Goal: Task Accomplishment & Management: Use online tool/utility

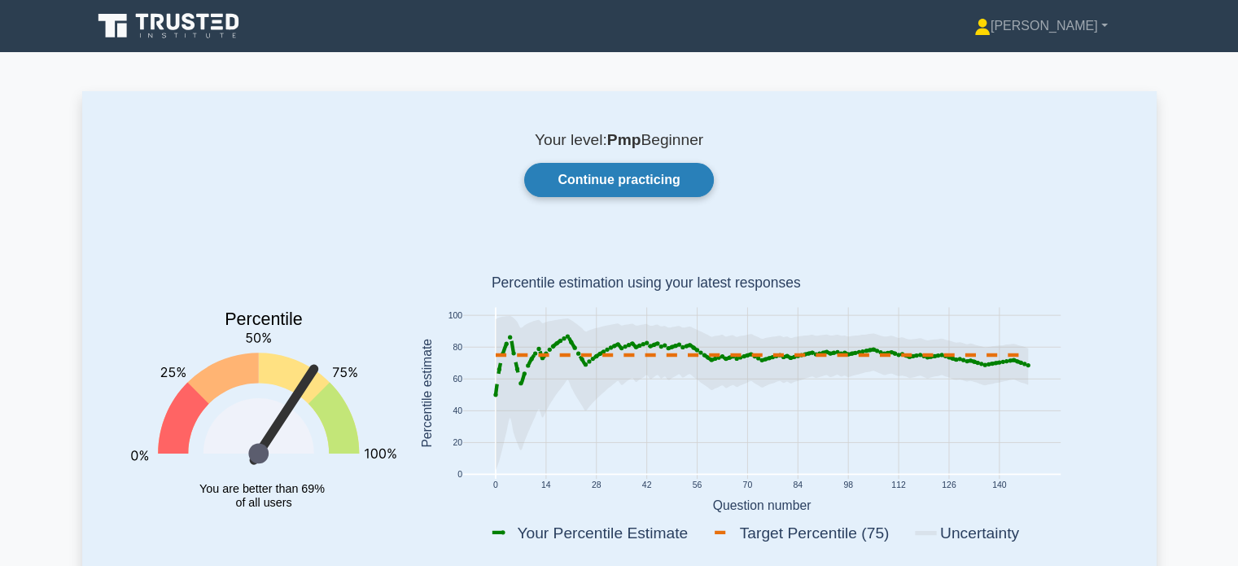
click at [649, 187] on link "Continue practicing" at bounding box center [618, 180] width 189 height 34
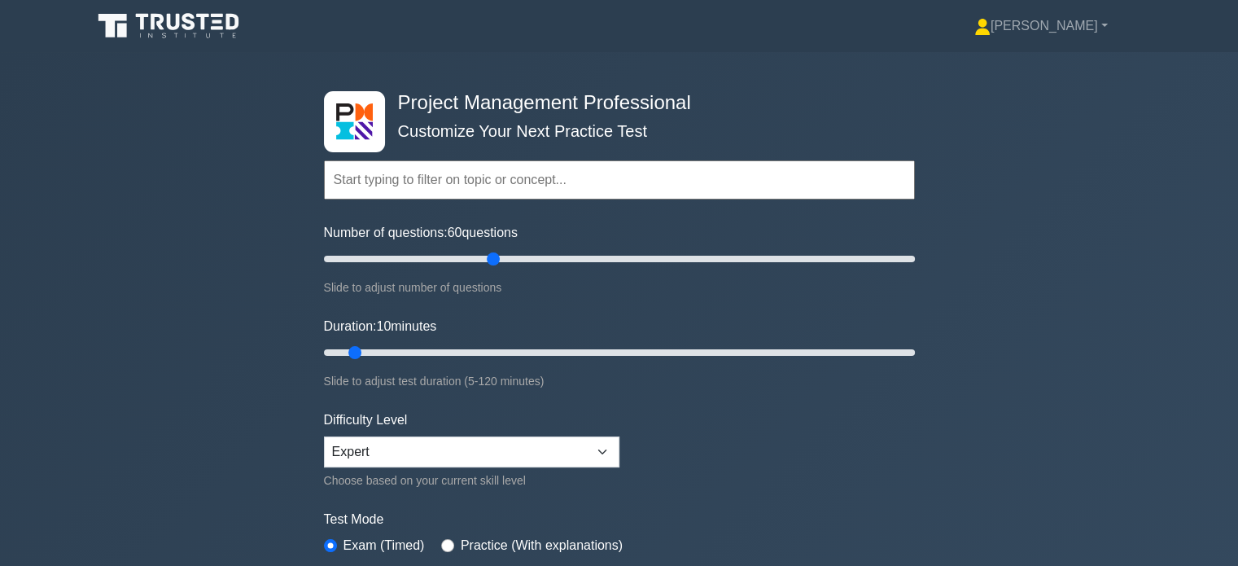
drag, startPoint x: 343, startPoint y: 258, endPoint x: 499, endPoint y: 261, distance: 156.4
type input "60"
click at [499, 261] on input "Number of questions: 60 questions" at bounding box center [619, 259] width 591 height 20
drag, startPoint x: 358, startPoint y: 348, endPoint x: 596, endPoint y: 344, distance: 237.8
type input "60"
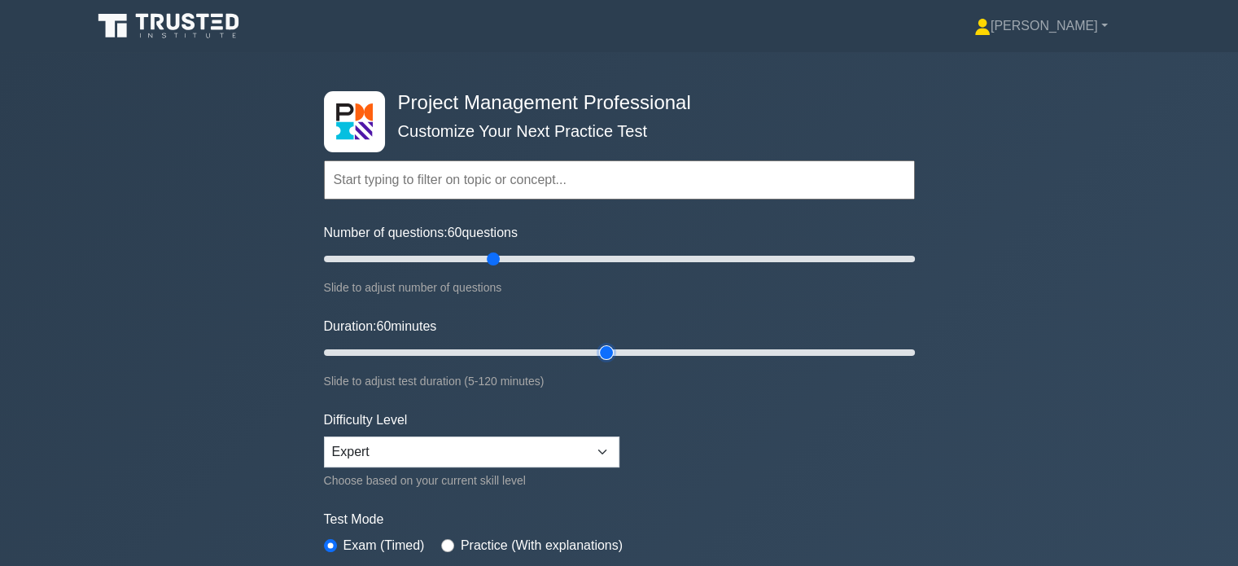
click at [596, 344] on input "Duration: 60 minutes" at bounding box center [619, 353] width 591 height 20
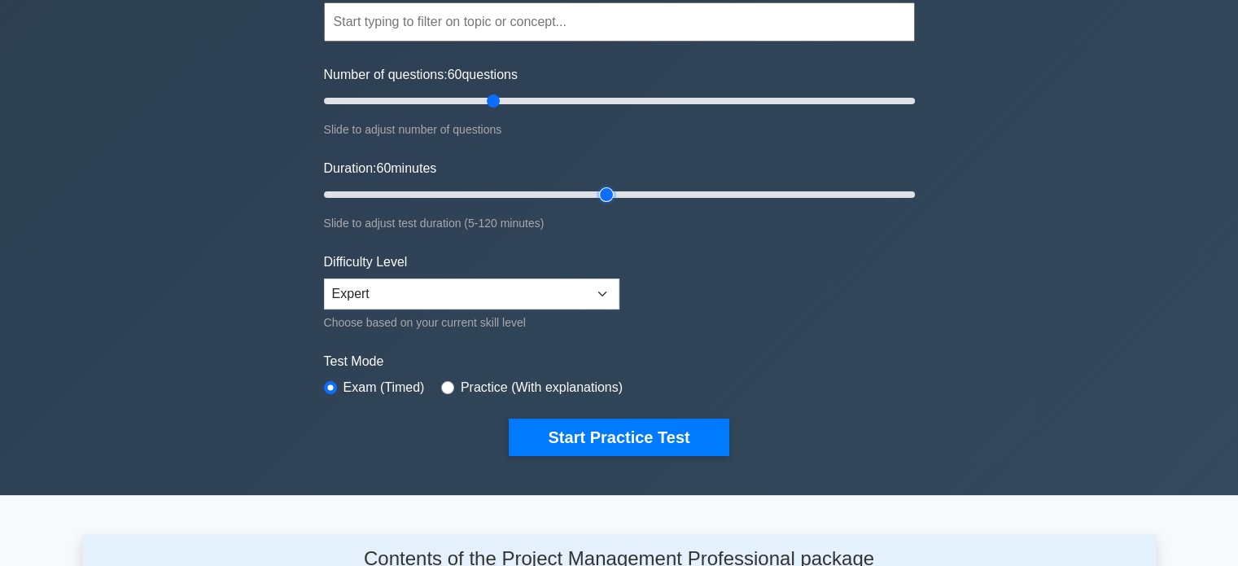
scroll to position [164, 0]
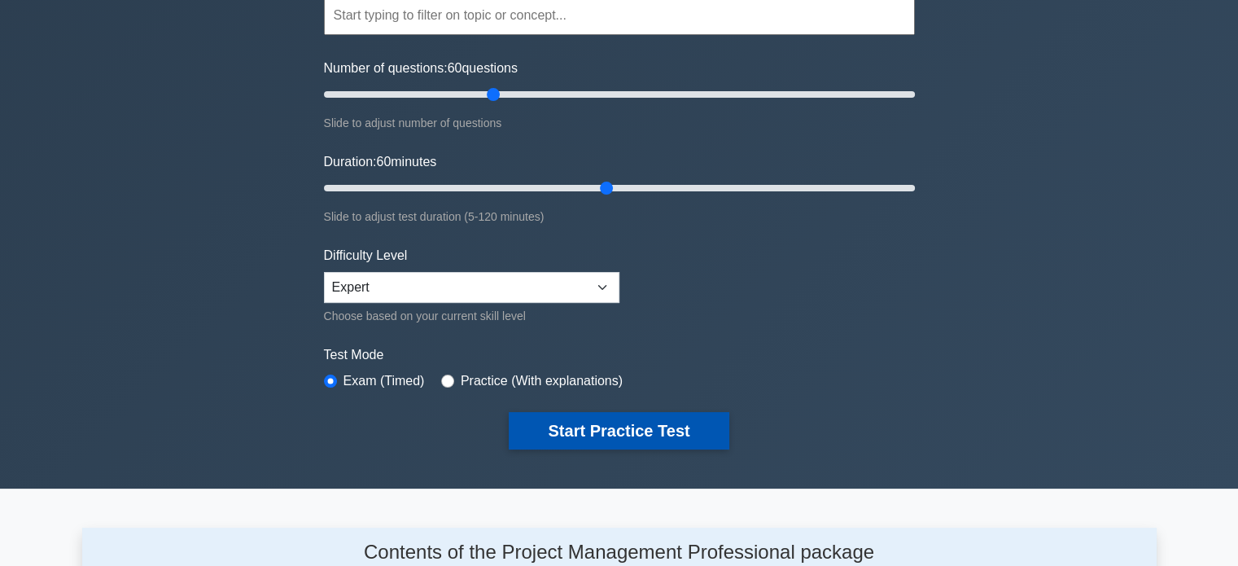
click at [571, 438] on button "Start Practice Test" at bounding box center [619, 430] width 220 height 37
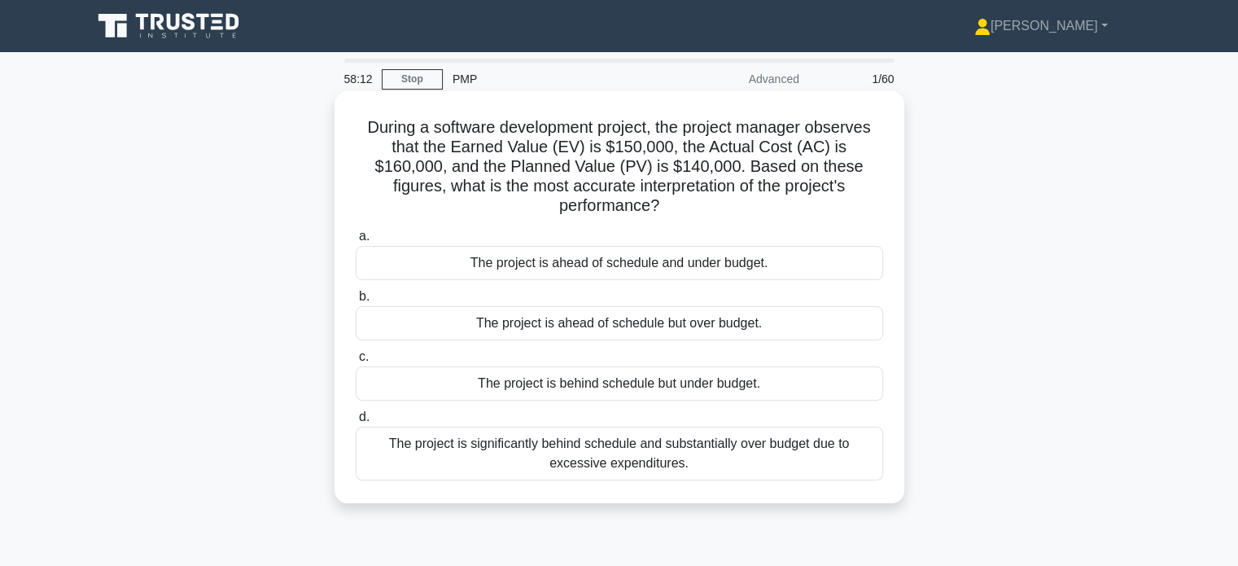
click at [621, 368] on div "The project is behind schedule but under budget." at bounding box center [620, 383] width 528 height 34
click at [356, 362] on input "c. The project is behind schedule but under budget." at bounding box center [356, 357] width 0 height 11
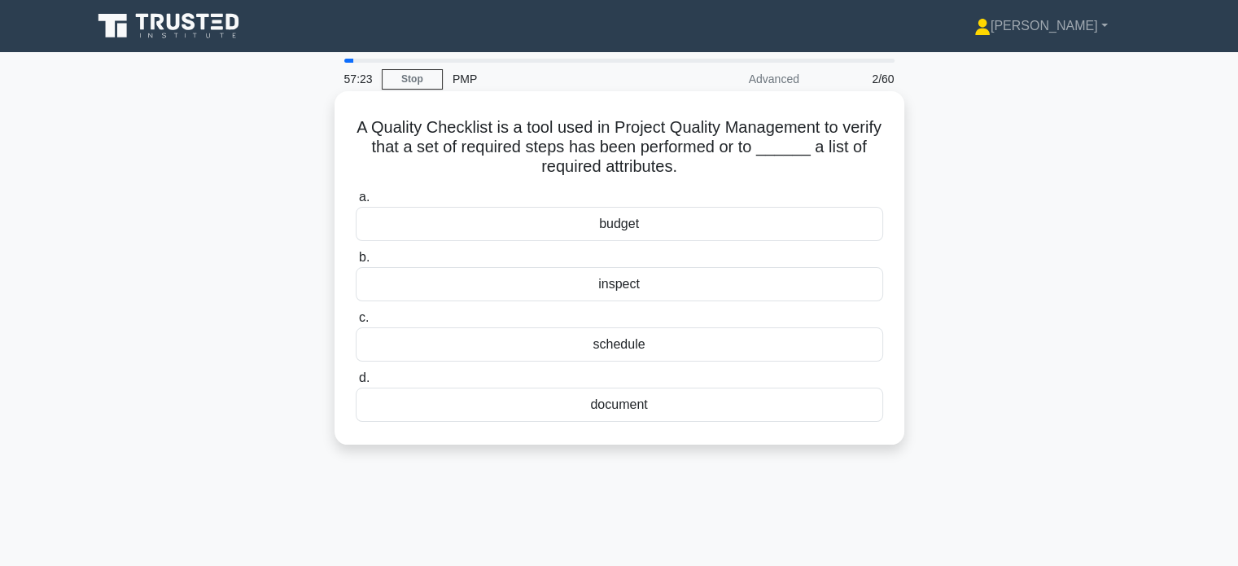
click at [623, 280] on div "inspect" at bounding box center [620, 284] width 528 height 34
click at [356, 263] on input "b. inspect" at bounding box center [356, 257] width 0 height 11
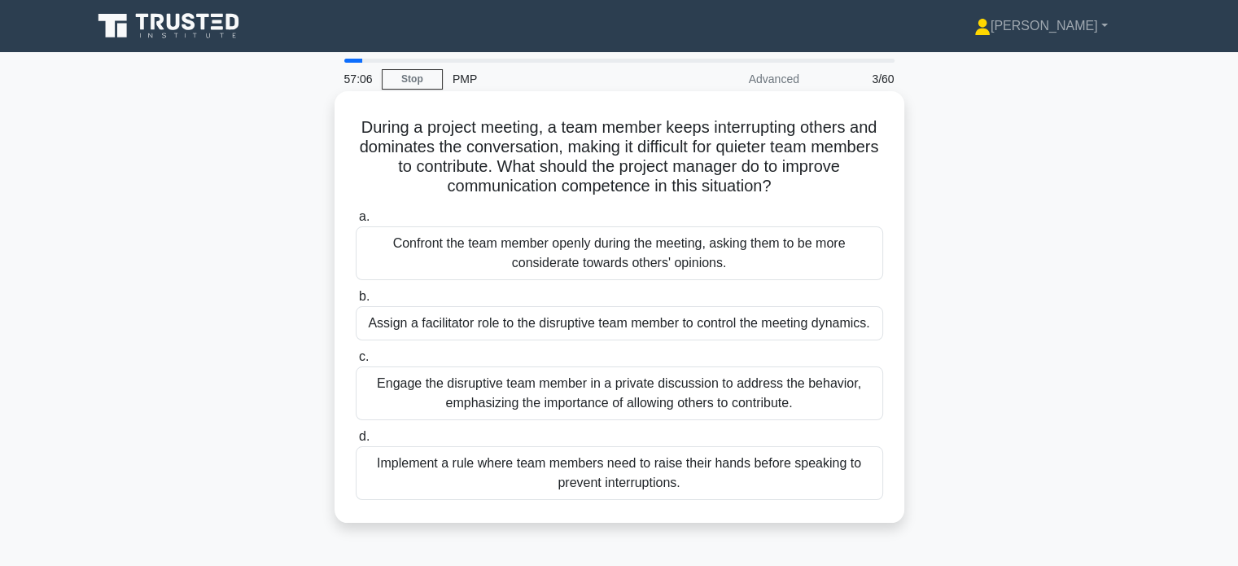
click at [590, 397] on div "Engage the disruptive team member in a private discussion to address the behavi…" at bounding box center [620, 393] width 528 height 54
click at [356, 362] on input "c. Engage the disruptive team member in a private discussion to address the beh…" at bounding box center [356, 357] width 0 height 11
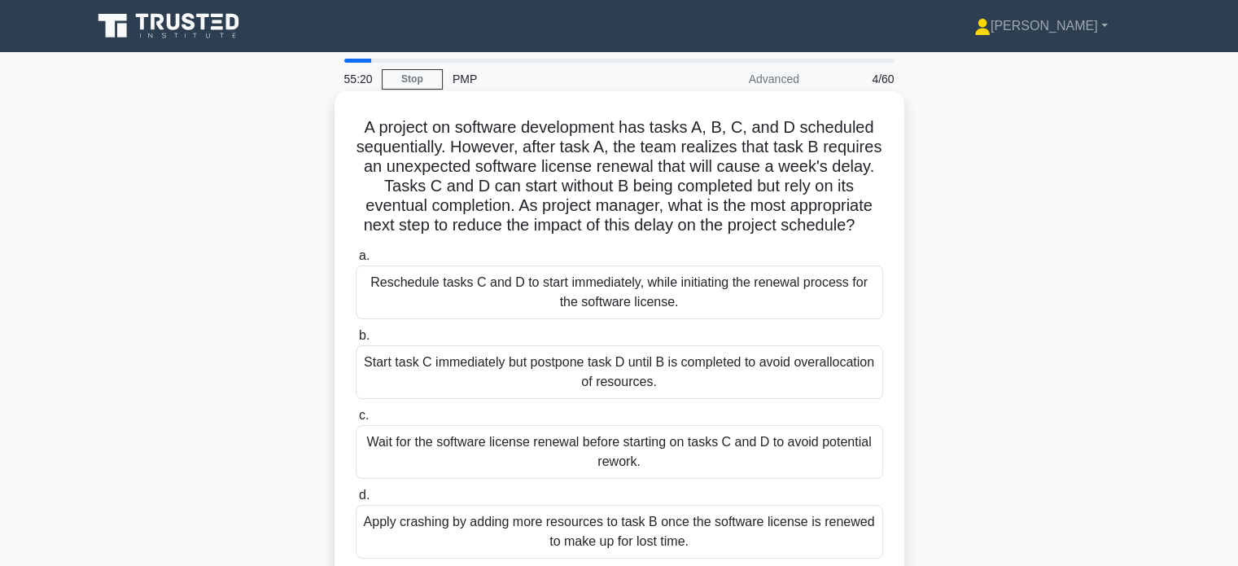
click at [596, 312] on div "Reschedule tasks C and D to start immediately, while initiating the renewal pro…" at bounding box center [620, 292] width 528 height 54
click at [356, 261] on input "a. Reschedule tasks C and D to start immediately, while initiating the renewal …" at bounding box center [356, 256] width 0 height 11
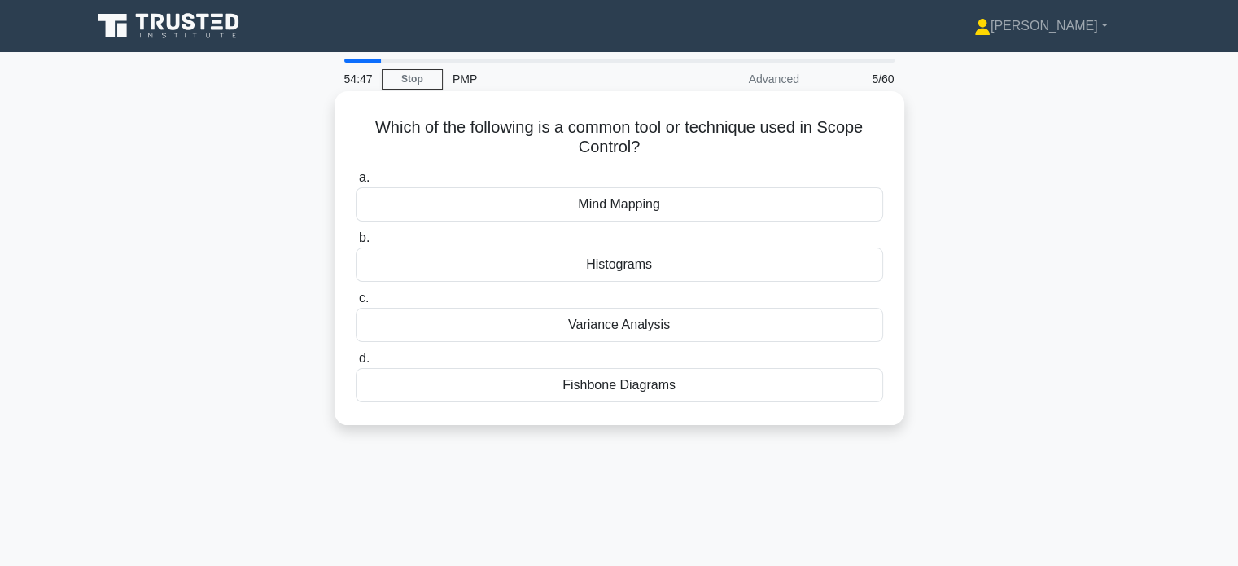
click at [605, 322] on div "Variance Analysis" at bounding box center [620, 325] width 528 height 34
click at [356, 304] on input "c. Variance Analysis" at bounding box center [356, 298] width 0 height 11
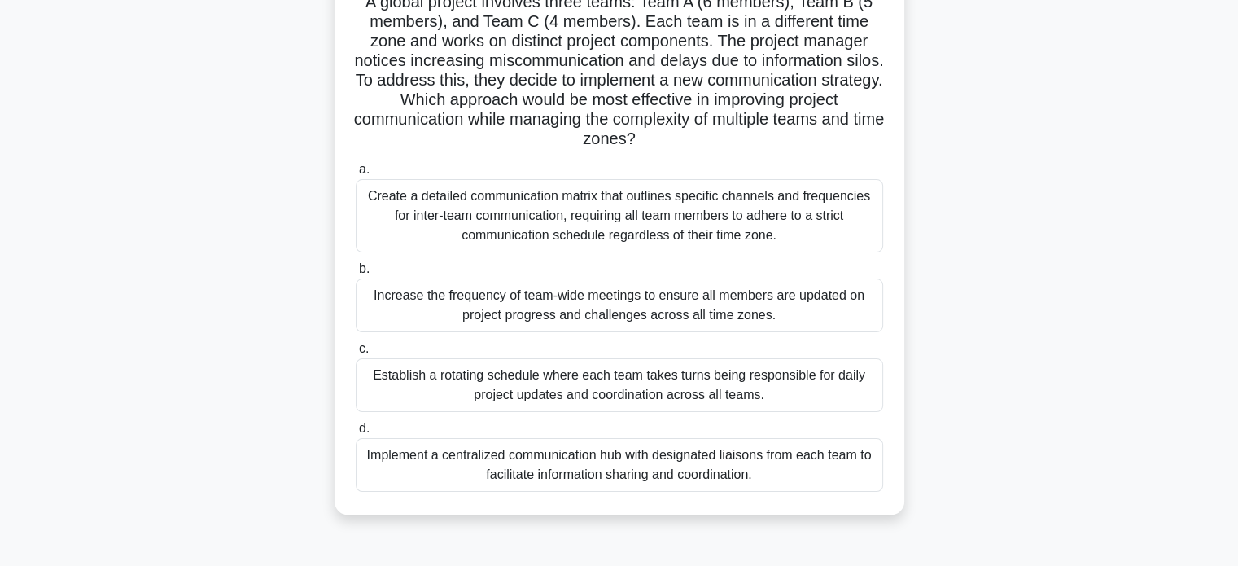
scroll to position [132, 0]
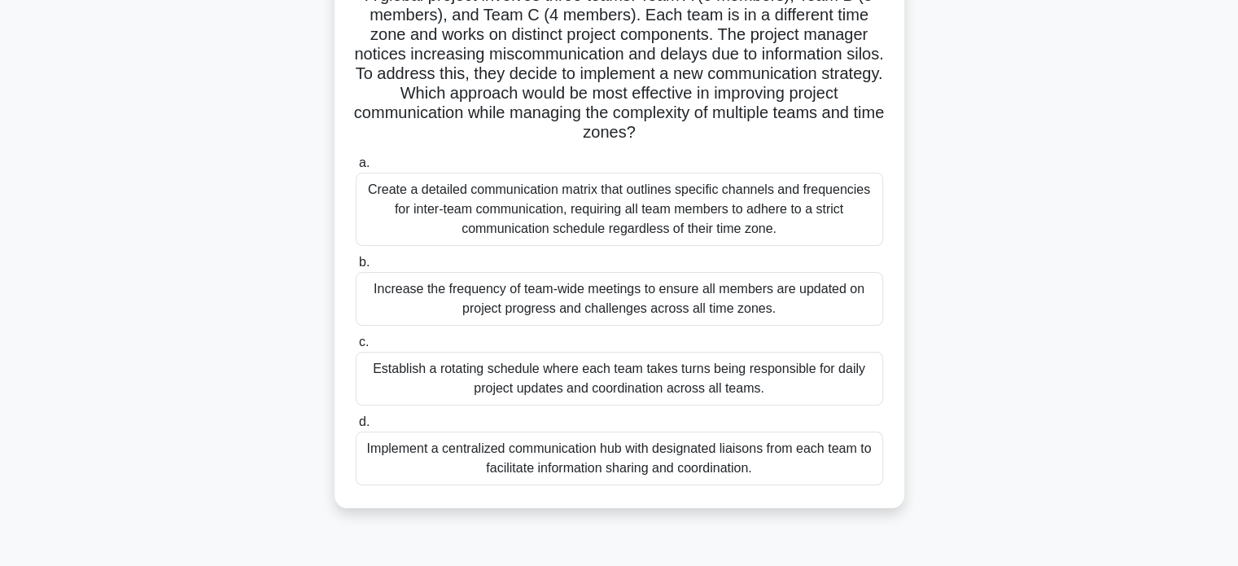
click at [613, 462] on div "Implement a centralized communication hub with designated liaisons from each te…" at bounding box center [620, 459] width 528 height 54
click at [356, 427] on input "d. Implement a centralized communication hub with designated liaisons from each…" at bounding box center [356, 422] width 0 height 11
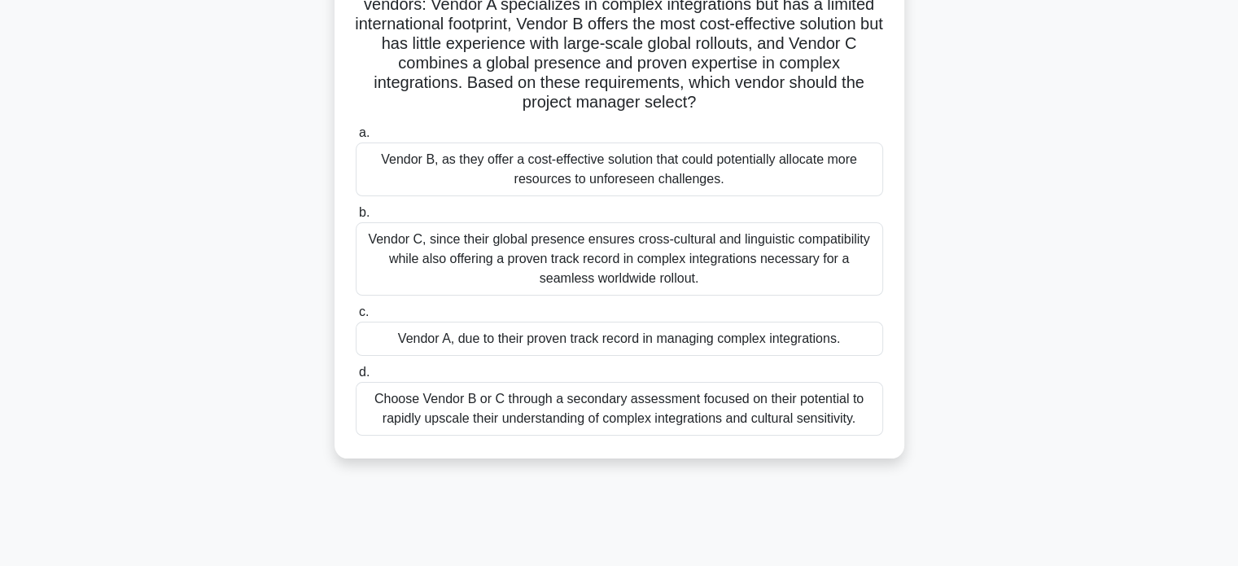
scroll to position [186, 0]
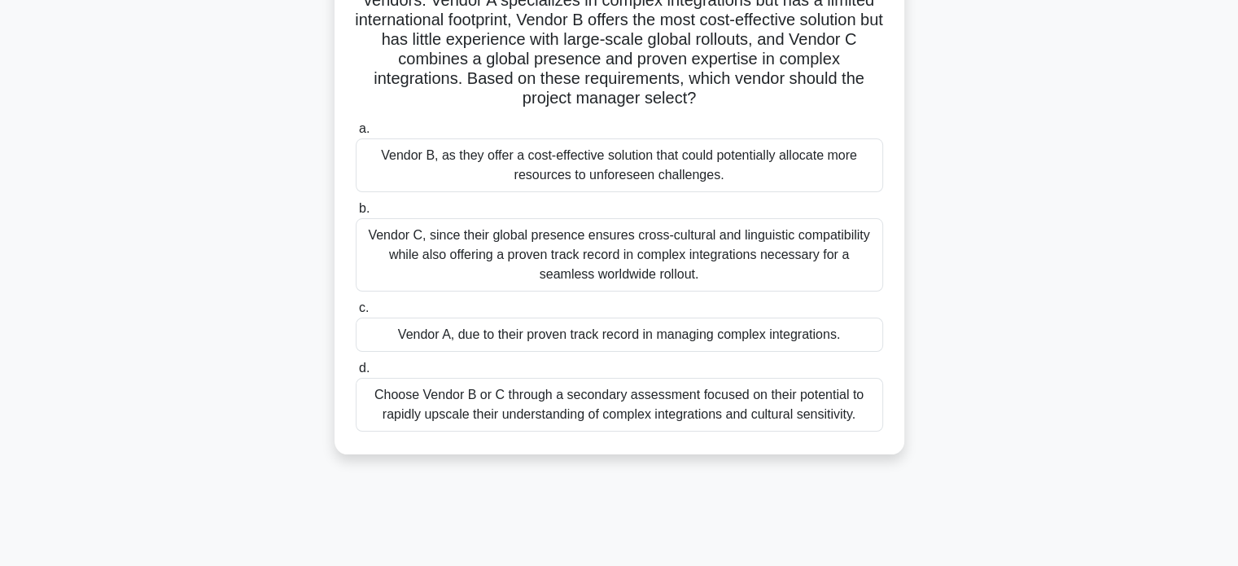
click at [629, 424] on div "Choose Vendor B or C through a secondary assessment focused on their potential …" at bounding box center [620, 405] width 528 height 54
click at [356, 374] on input "d. Choose Vendor B or C through a secondary assessment focused on their potenti…" at bounding box center [356, 368] width 0 height 11
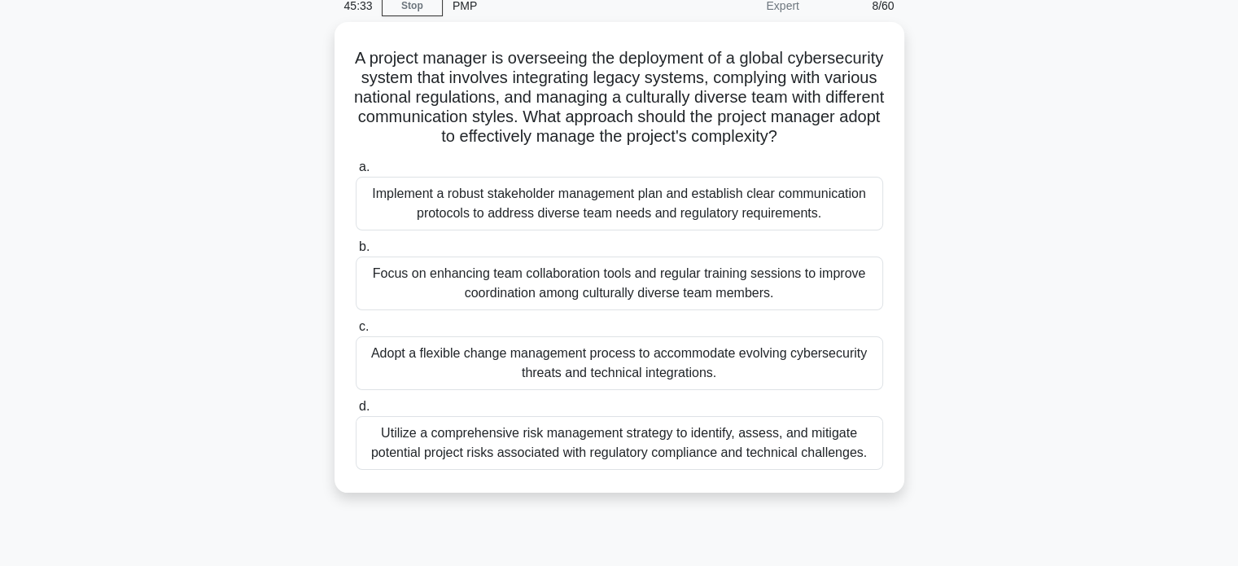
scroll to position [72, 0]
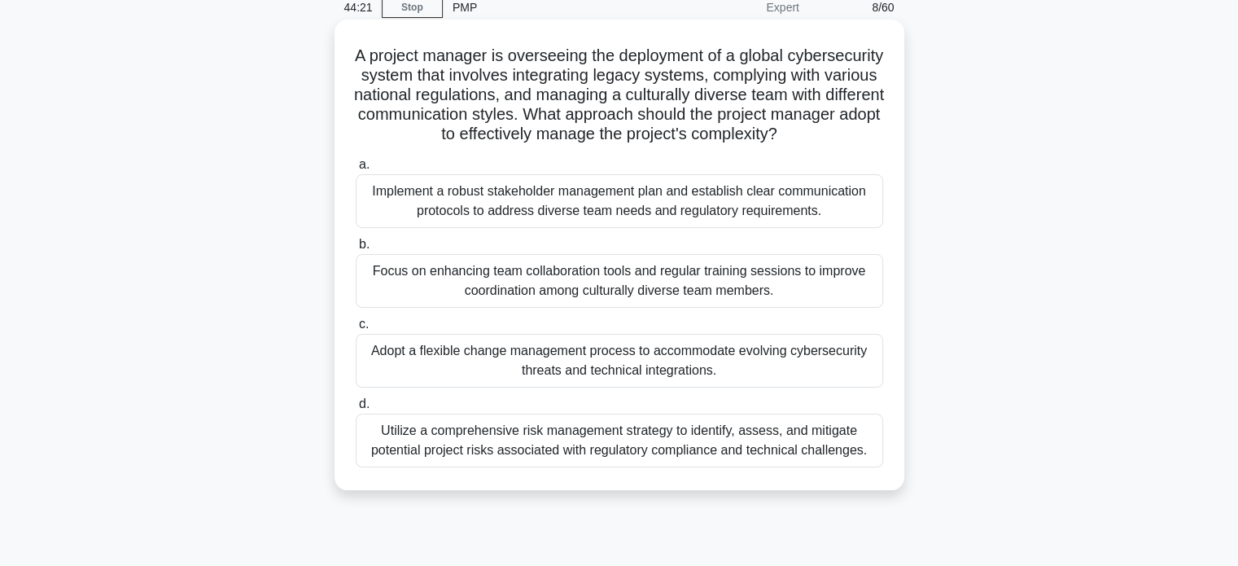
click at [636, 299] on div "Focus on enhancing team collaboration tools and regular training sessions to im…" at bounding box center [620, 281] width 528 height 54
click at [356, 250] on input "b. Focus on enhancing team collaboration tools and regular training sessions to…" at bounding box center [356, 244] width 0 height 11
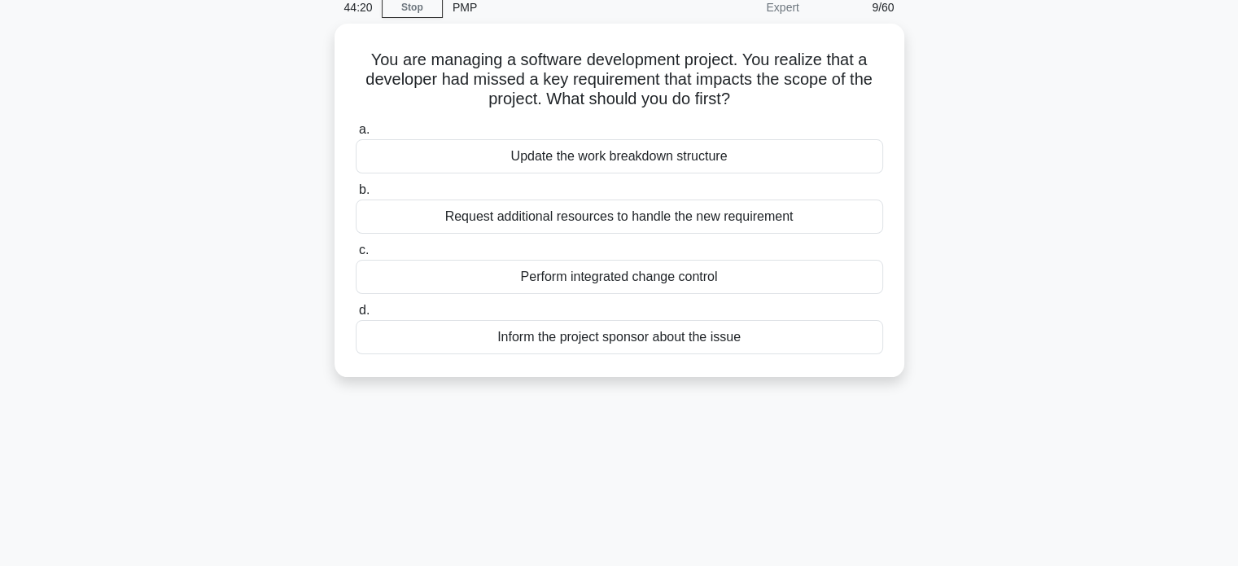
scroll to position [0, 0]
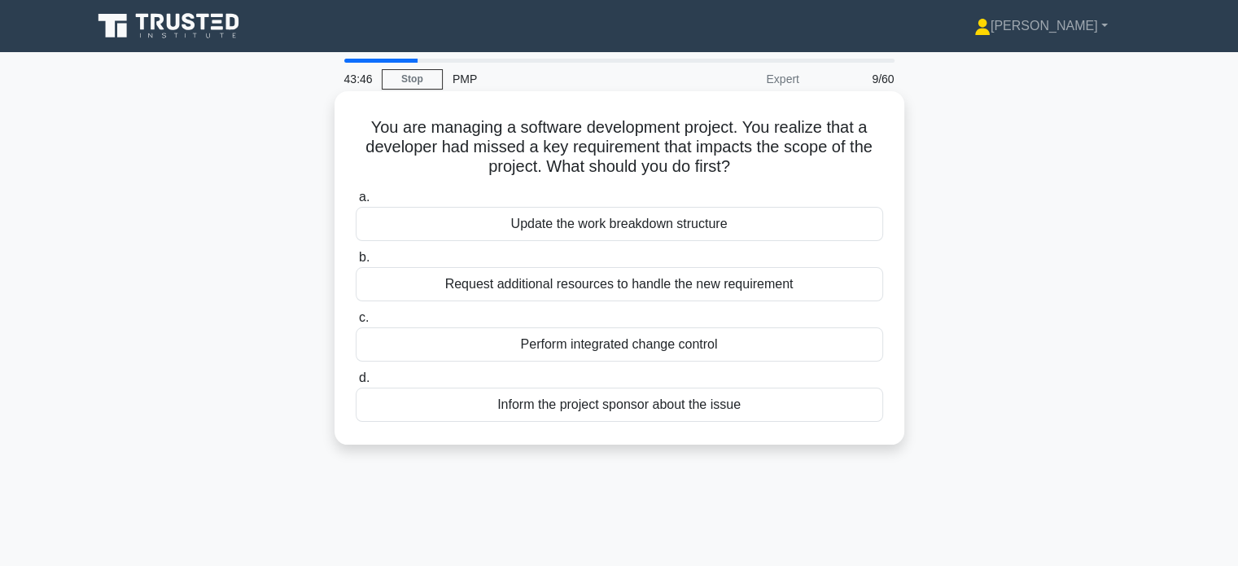
click at [633, 230] on div "Update the work breakdown structure" at bounding box center [620, 224] width 528 height 34
click at [356, 203] on input "a. Update the work breakdown structure" at bounding box center [356, 197] width 0 height 11
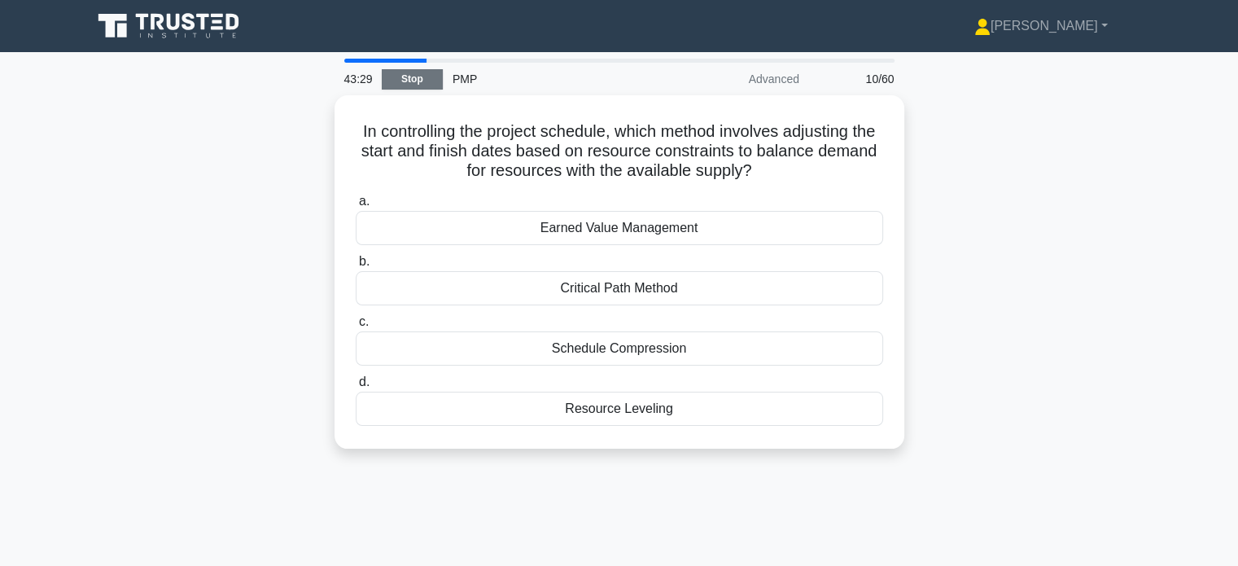
click at [412, 81] on link "Stop" at bounding box center [412, 79] width 61 height 20
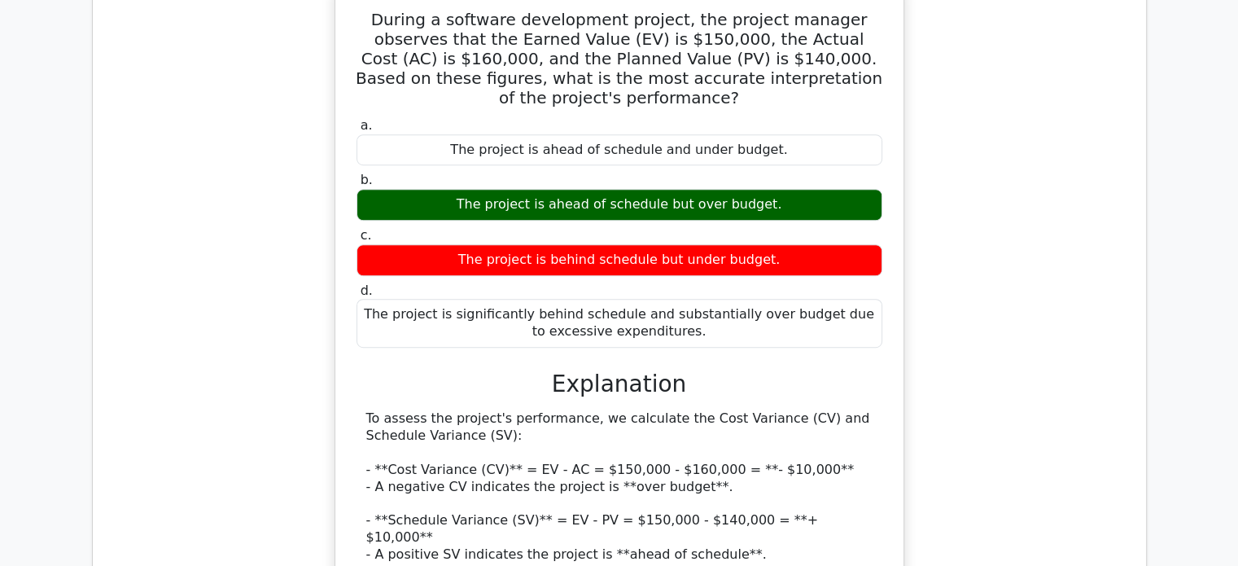
scroll to position [934, 0]
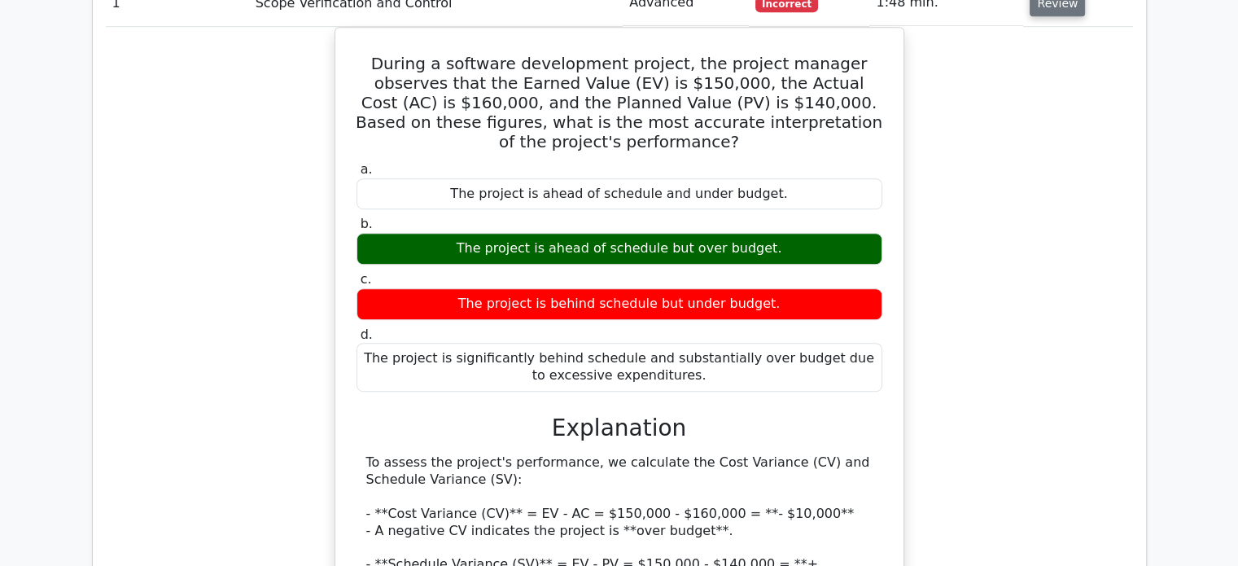
click at [1067, 14] on button "Review" at bounding box center [1057, 3] width 55 height 25
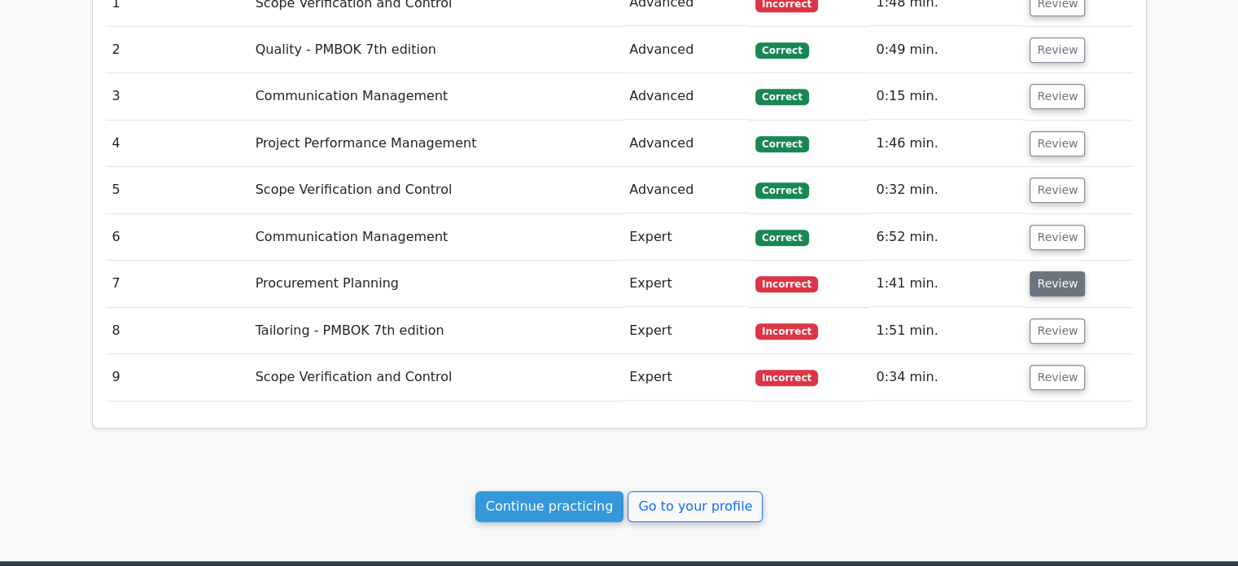
click at [1061, 273] on button "Review" at bounding box center [1057, 283] width 55 height 25
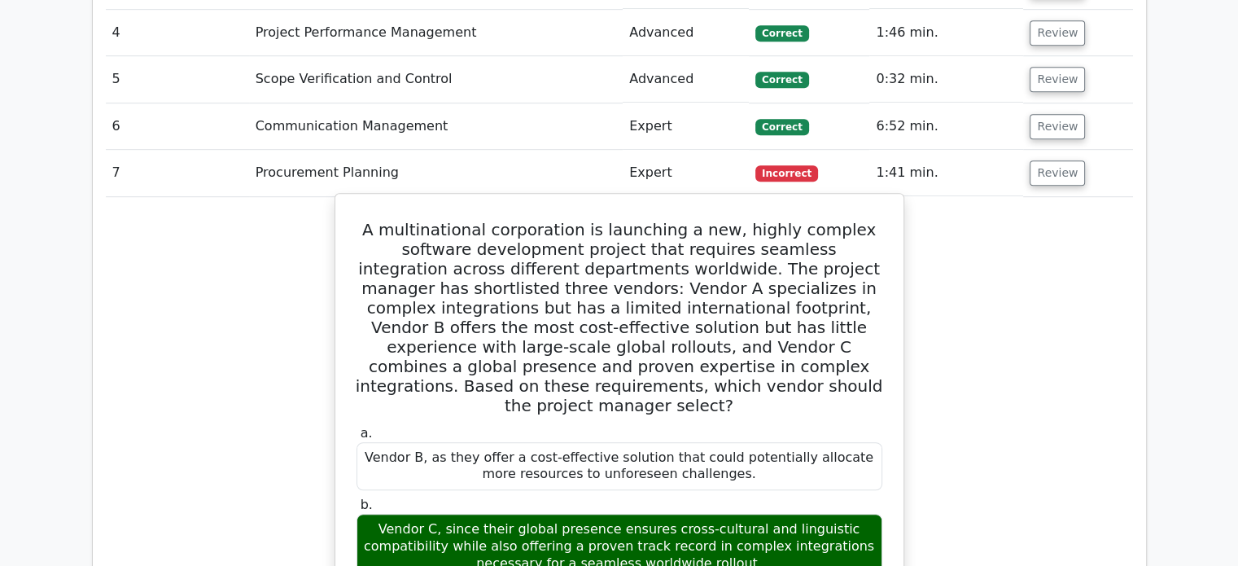
scroll to position [1042, 0]
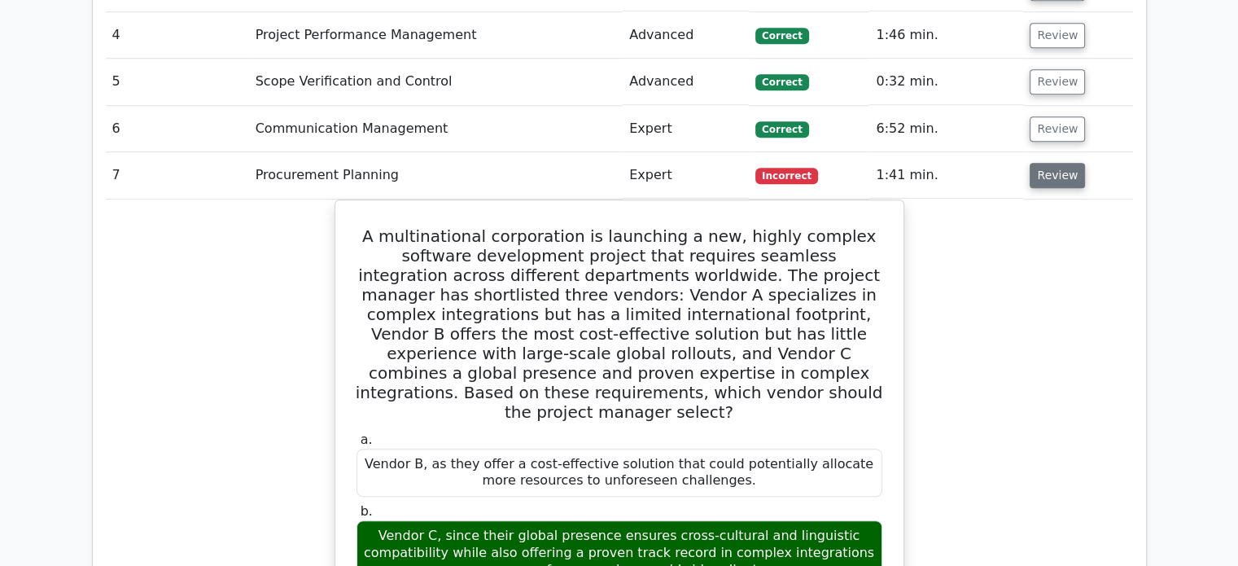
click at [1060, 178] on button "Review" at bounding box center [1057, 175] width 55 height 25
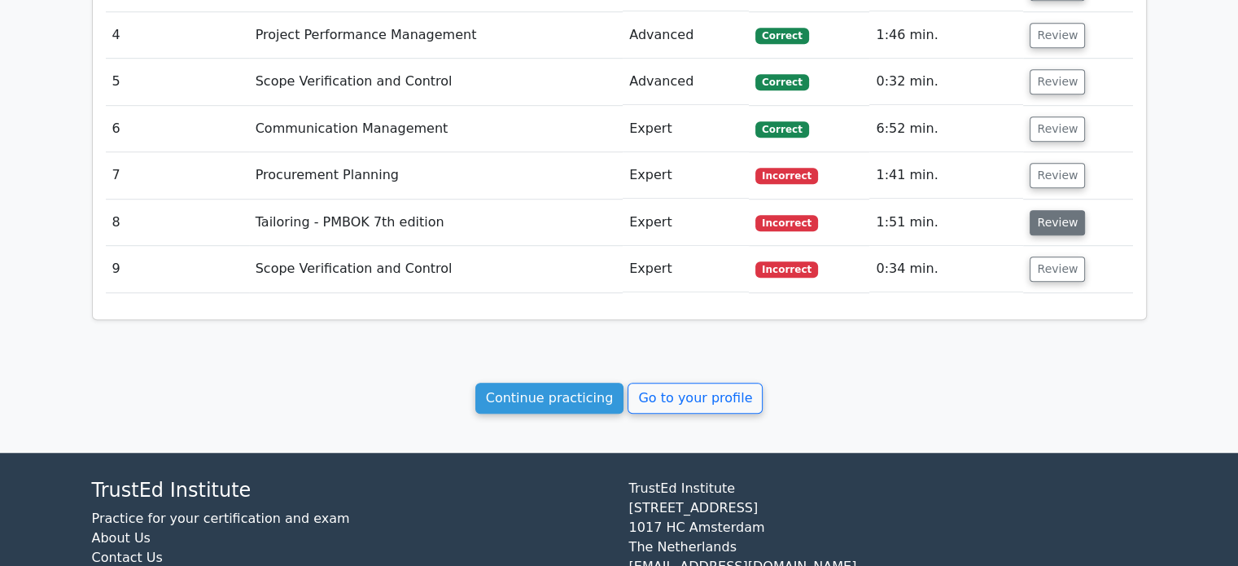
click at [1045, 227] on button "Review" at bounding box center [1057, 222] width 55 height 25
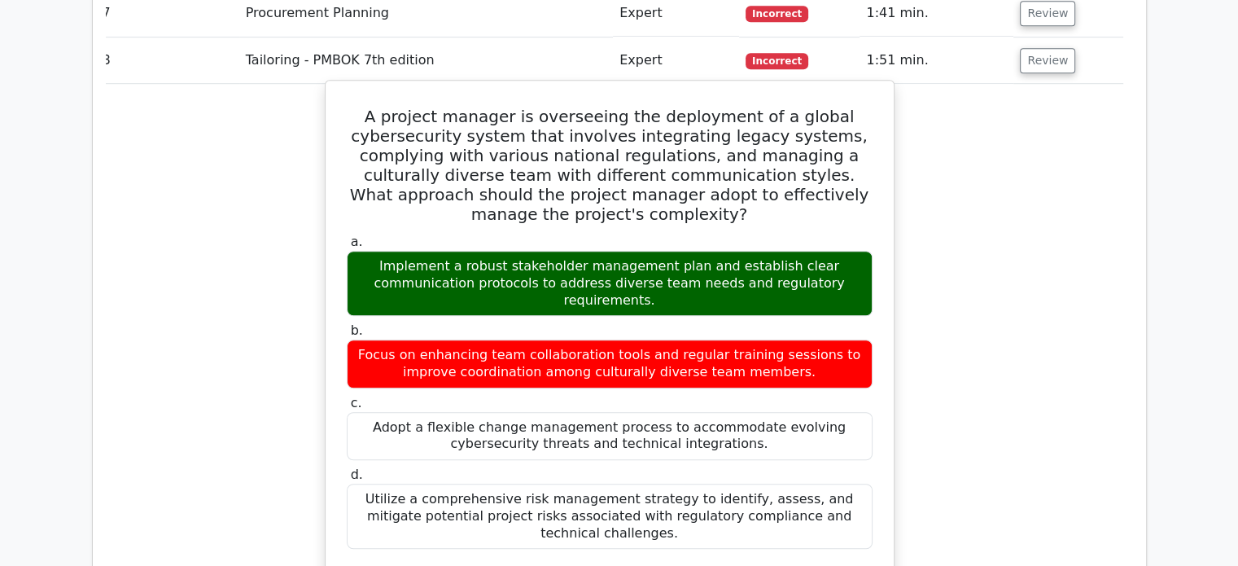
scroll to position [1202, 0]
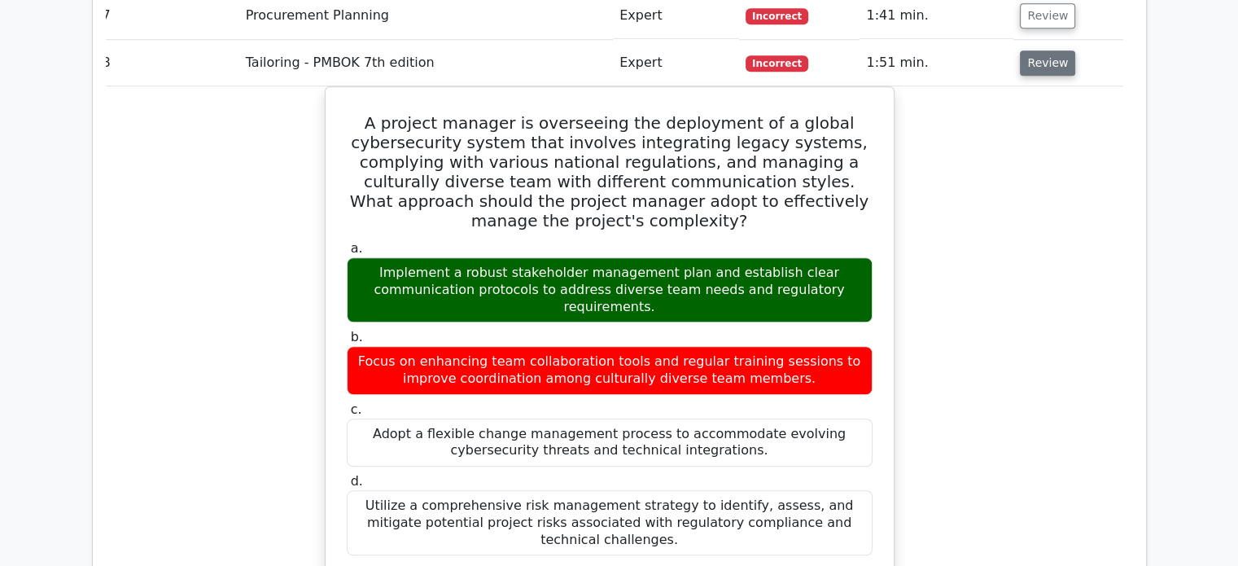
click at [1062, 71] on button "Review" at bounding box center [1047, 62] width 55 height 25
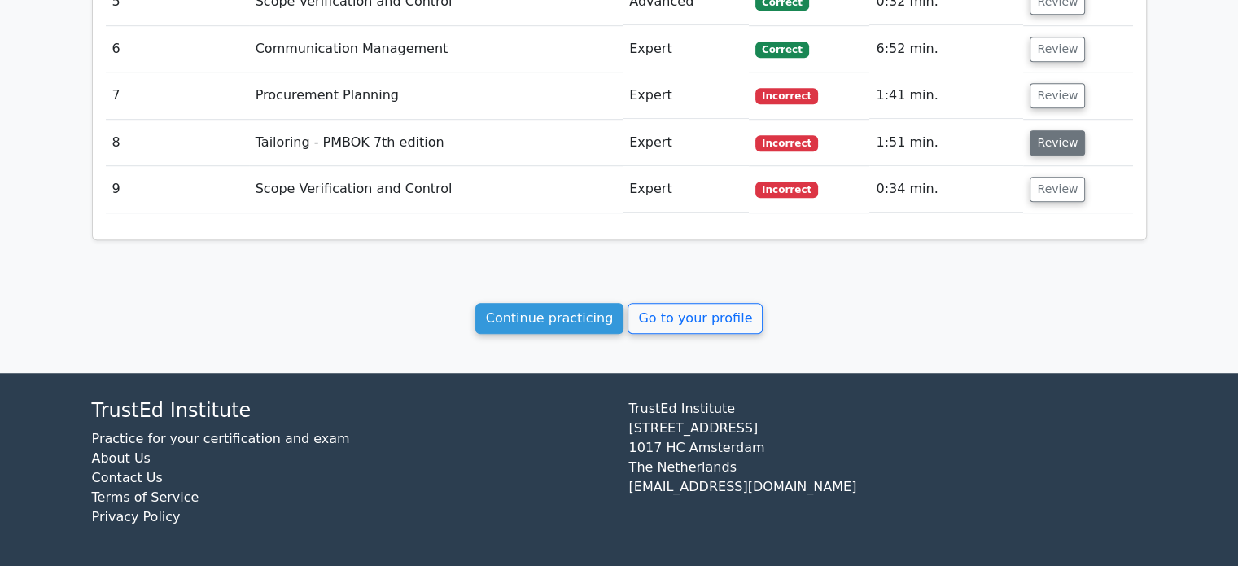
scroll to position [1117, 0]
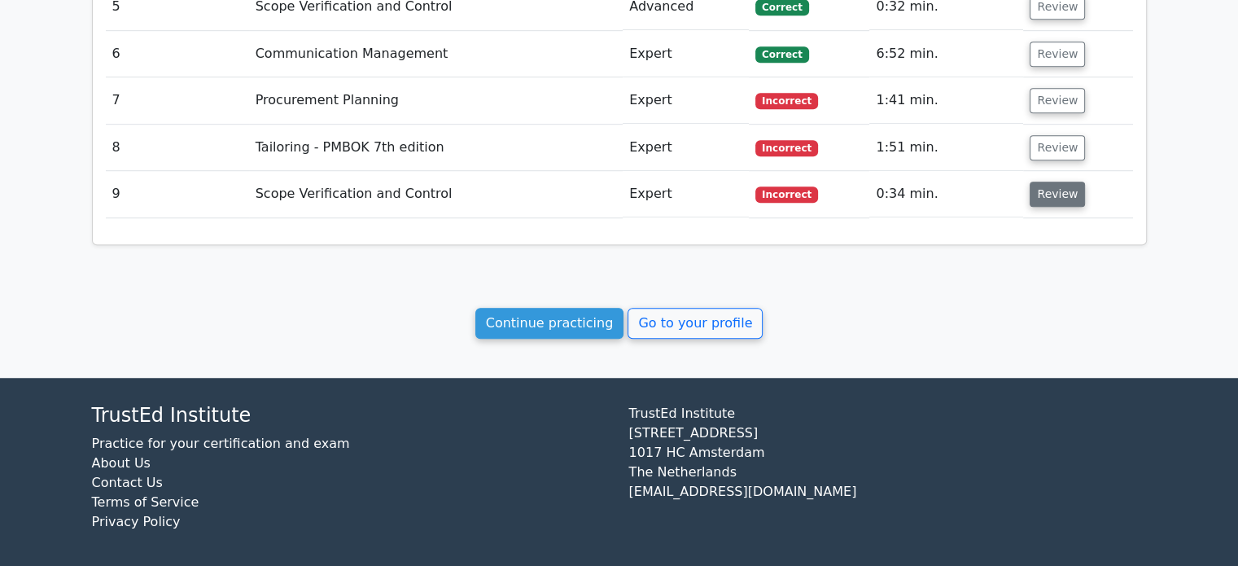
click at [1056, 198] on button "Review" at bounding box center [1057, 194] width 55 height 25
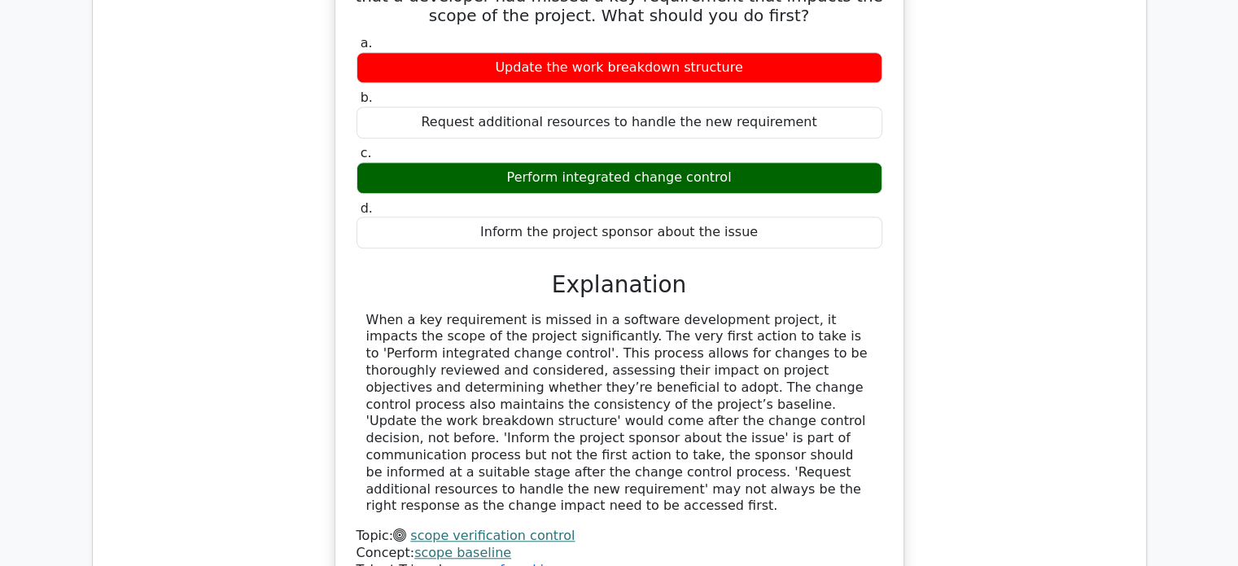
scroll to position [1137, 0]
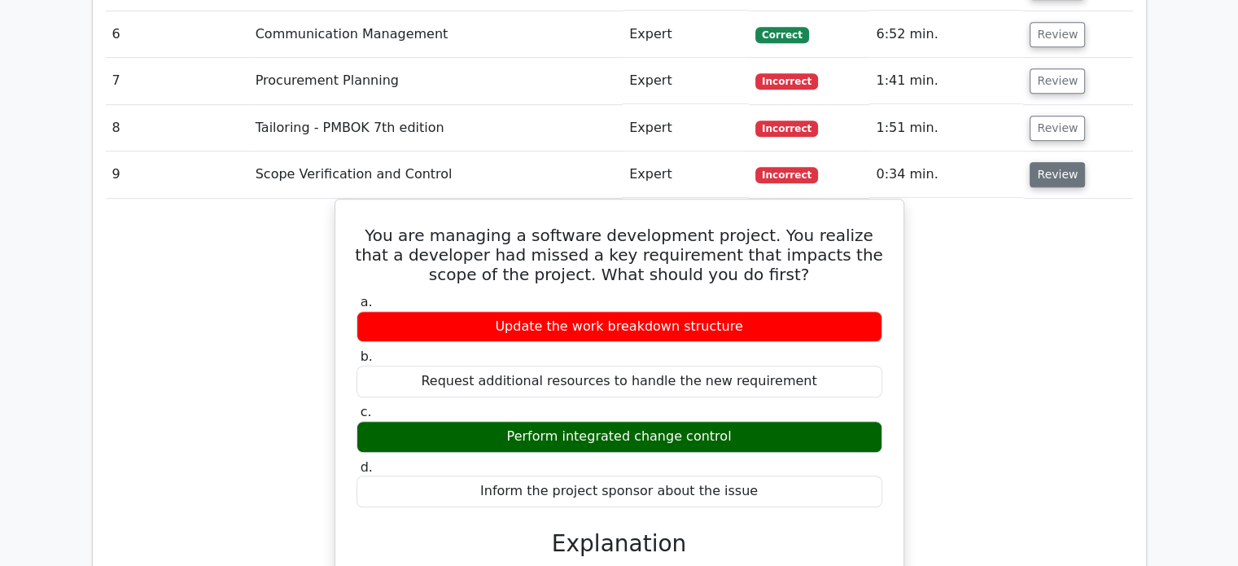
click at [1055, 170] on button "Review" at bounding box center [1057, 174] width 55 height 25
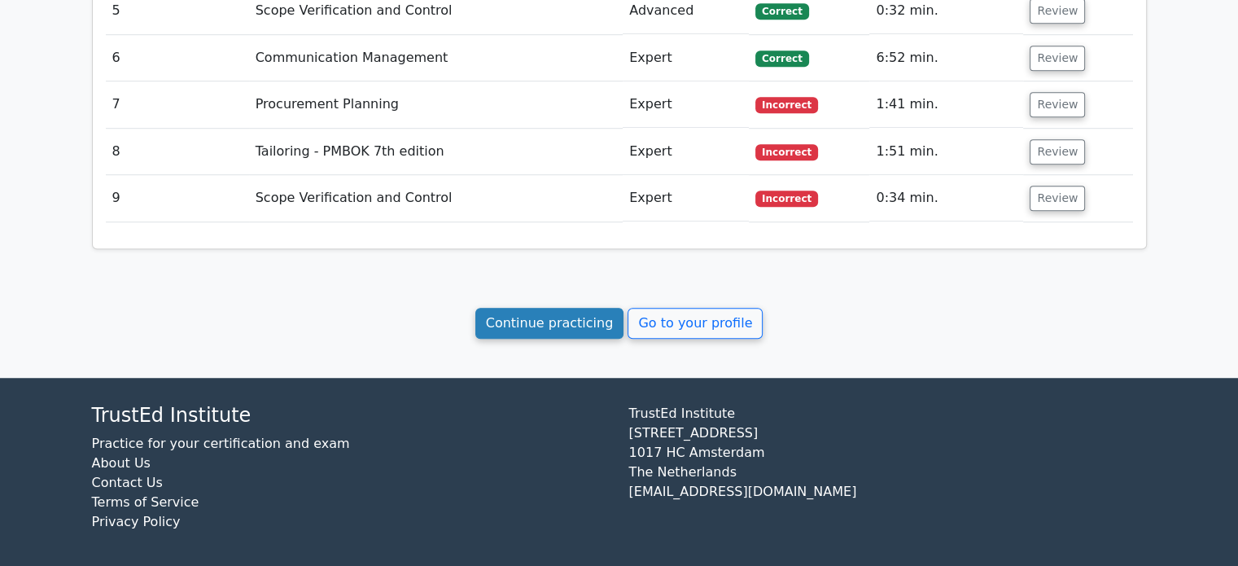
click at [579, 313] on link "Continue practicing" at bounding box center [550, 323] width 149 height 31
